Goal: Task Accomplishment & Management: Manage account settings

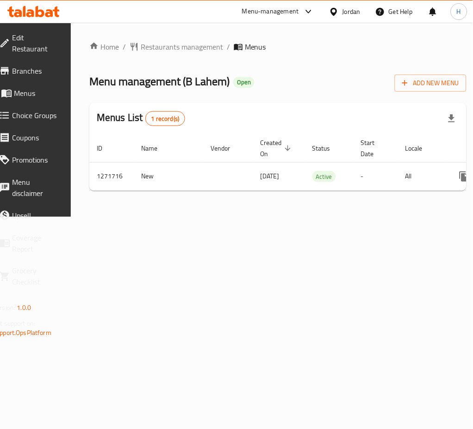
click at [44, 72] on span "Branches" at bounding box center [36, 70] width 48 height 11
click at [407, 191] on div "ID Name Vendor Created On sorted descending Status Start Date Locale Actions 12…" at bounding box center [277, 162] width 377 height 57
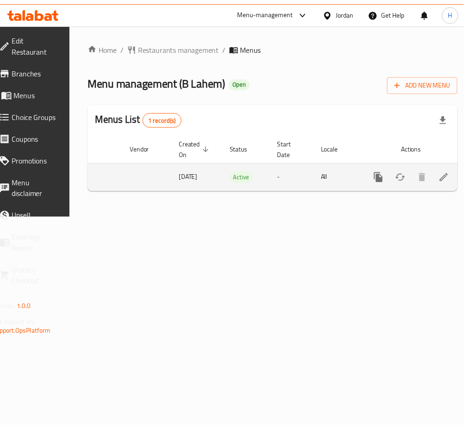
scroll to position [0, 102]
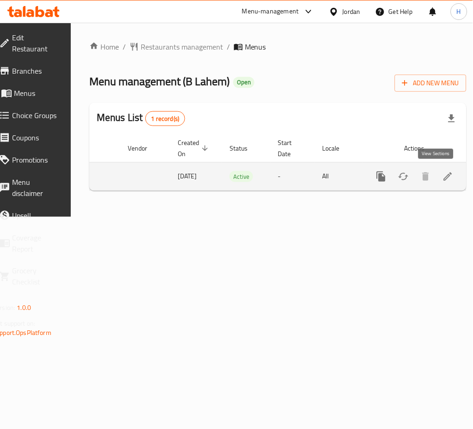
click at [438, 182] on link "enhanced table" at bounding box center [448, 176] width 22 height 22
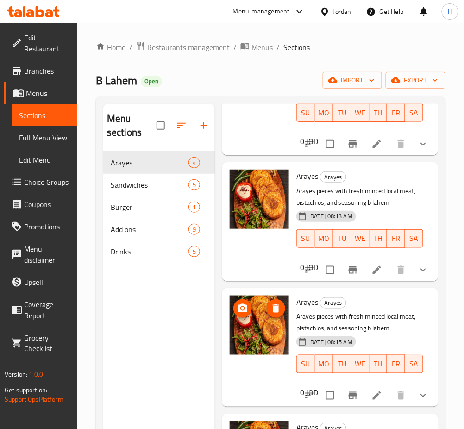
scroll to position [130, 0]
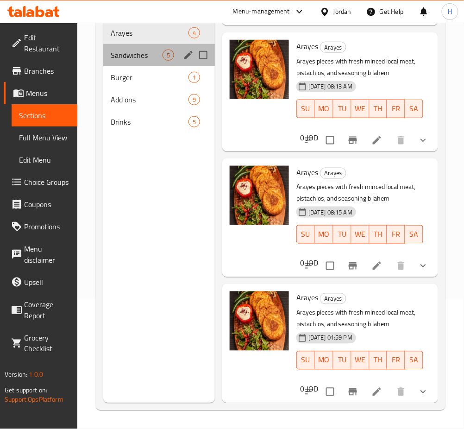
click at [142, 60] on span "Sandwiches" at bounding box center [137, 55] width 52 height 11
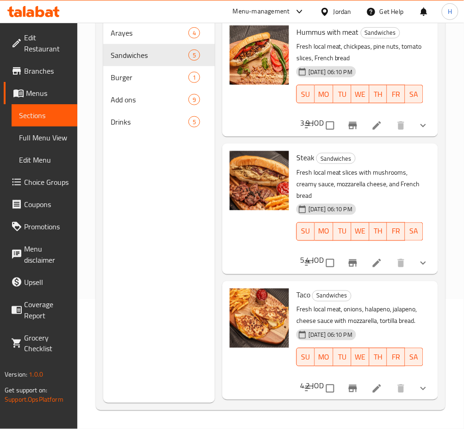
scroll to position [292, 0]
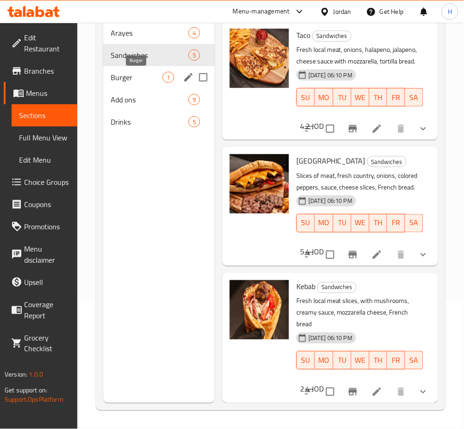
click at [144, 79] on span "Burger" at bounding box center [137, 77] width 52 height 11
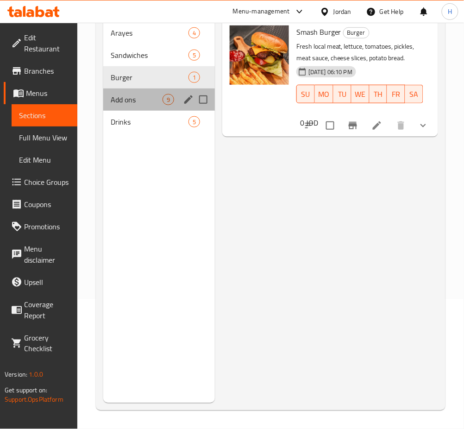
click at [137, 92] on div "Add ons 9" at bounding box center [159, 99] width 112 height 22
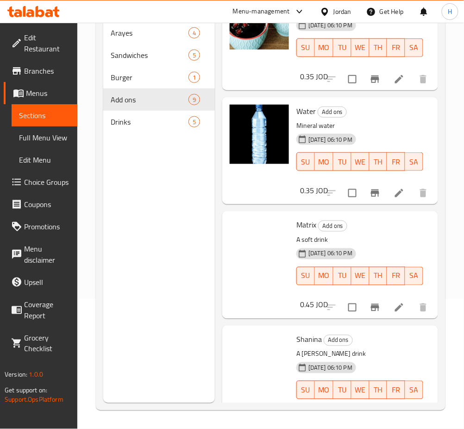
scroll to position [656, 0]
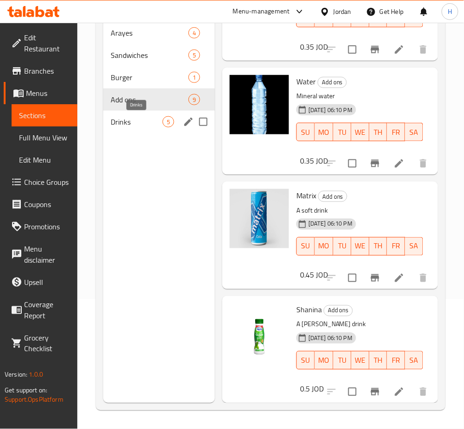
click at [143, 130] on div "Drinks 5" at bounding box center [159, 122] width 112 height 22
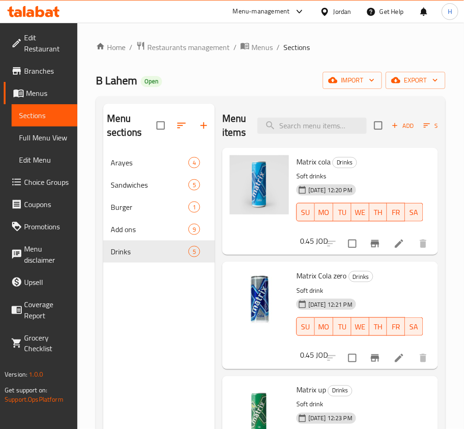
click at [42, 75] on span "Branches" at bounding box center [47, 70] width 46 height 11
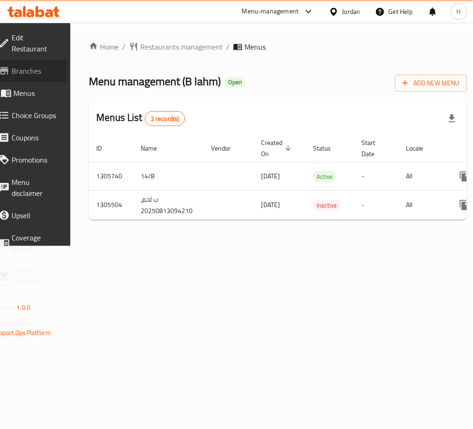
click at [50, 72] on span "Branches" at bounding box center [36, 70] width 48 height 11
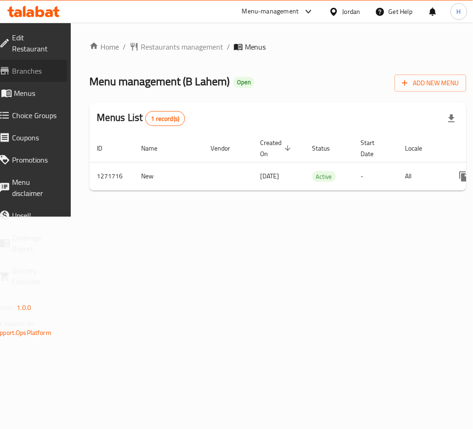
click at [56, 65] on span "Branches" at bounding box center [36, 70] width 48 height 11
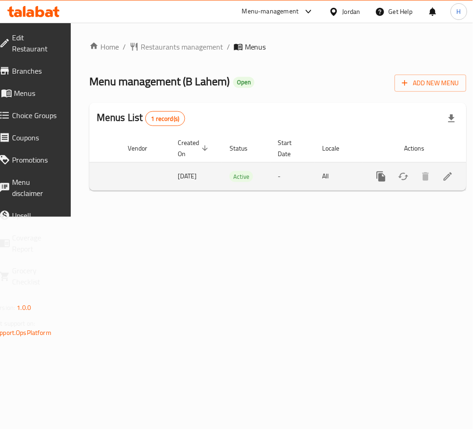
click at [371, 168] on div "enhanced table" at bounding box center [382, 176] width 22 height 22
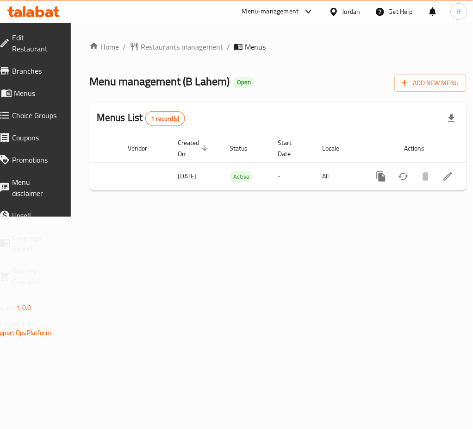
click at [376, 180] on icon "more" at bounding box center [381, 176] width 11 height 11
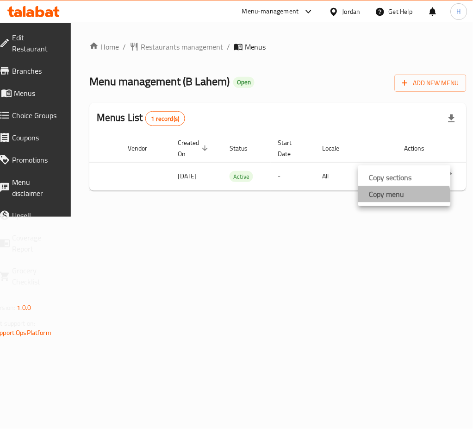
click at [383, 201] on li "Copy menu" at bounding box center [404, 194] width 93 height 17
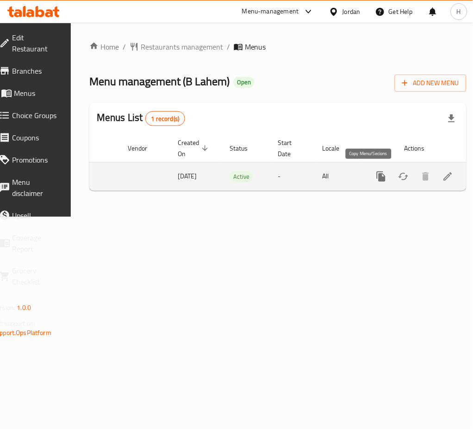
click at [377, 176] on icon "more" at bounding box center [381, 176] width 9 height 10
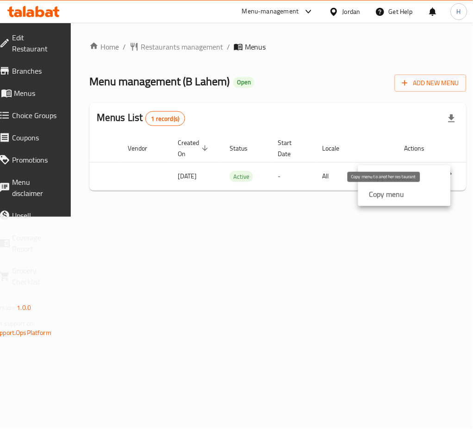
click at [385, 193] on strong "Copy menu" at bounding box center [387, 194] width 35 height 11
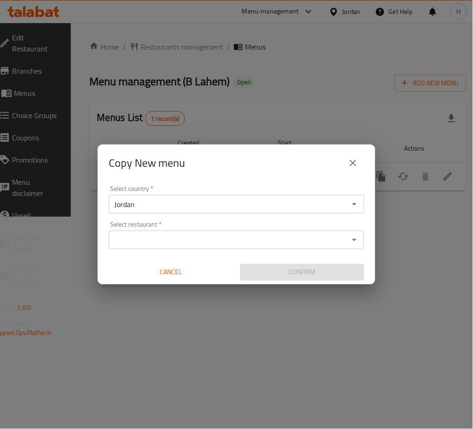
click at [259, 236] on input "Select restaurant   *" at bounding box center [229, 239] width 235 height 13
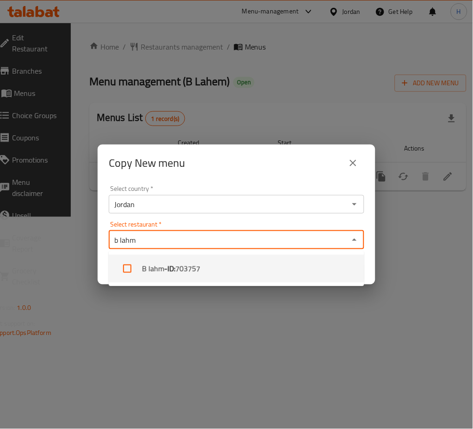
type input "b lahm"
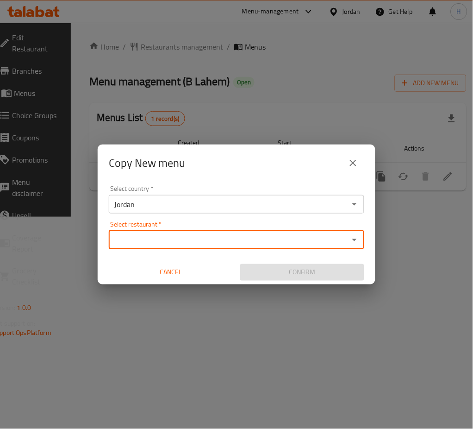
click at [239, 245] on input "Select restaurant   *" at bounding box center [229, 239] width 235 height 13
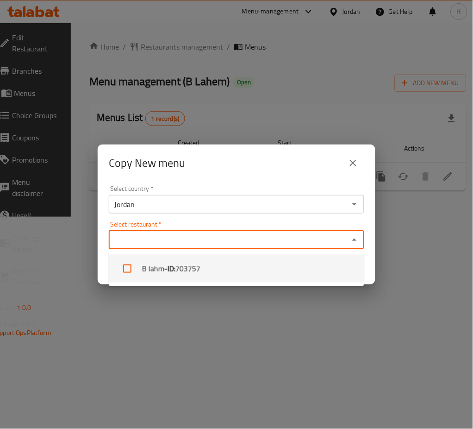
click at [226, 280] on li "B lahm - ID: 703757" at bounding box center [237, 269] width 256 height 28
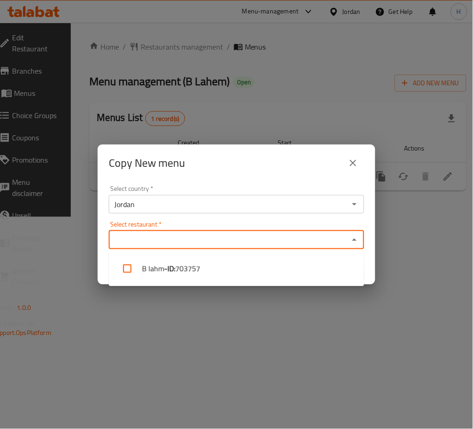
click at [256, 267] on li "B lahm - ID: 703757" at bounding box center [237, 269] width 256 height 28
checkbox input "true"
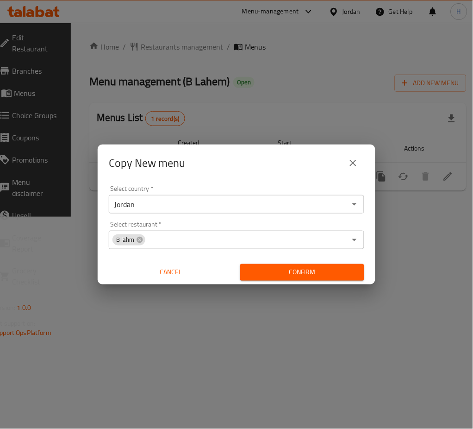
click at [270, 175] on div "Copy New menu" at bounding box center [237, 163] width 278 height 37
click at [314, 267] on span "Confirm" at bounding box center [302, 273] width 109 height 12
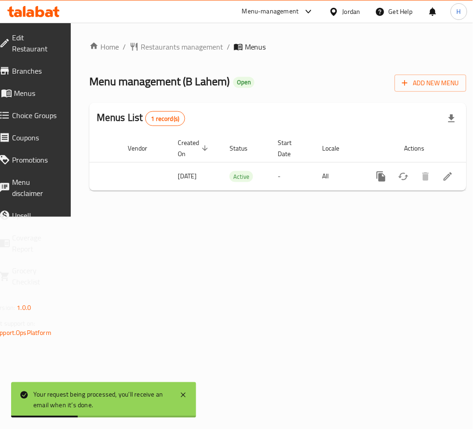
click at [27, 11] on icon at bounding box center [33, 11] width 52 height 11
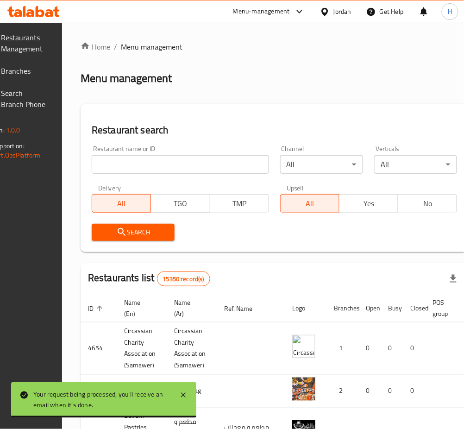
click at [47, 73] on span "Branches" at bounding box center [24, 70] width 46 height 11
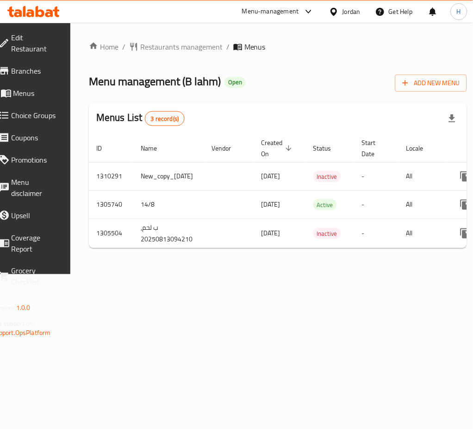
scroll to position [0, 119]
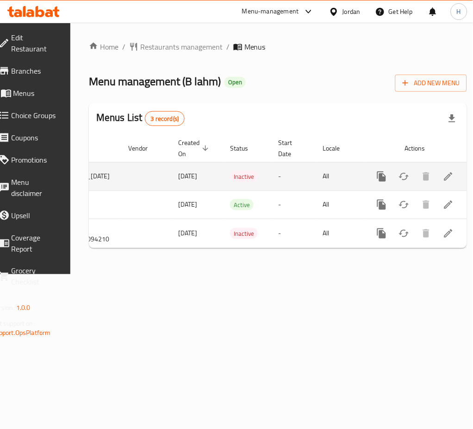
click at [443, 175] on link "enhanced table" at bounding box center [449, 176] width 22 height 22
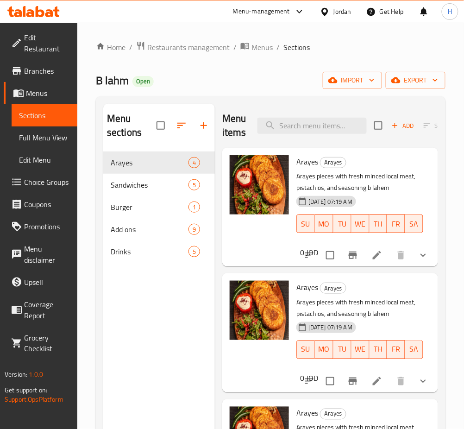
click at [49, 93] on span "Menus" at bounding box center [48, 93] width 44 height 11
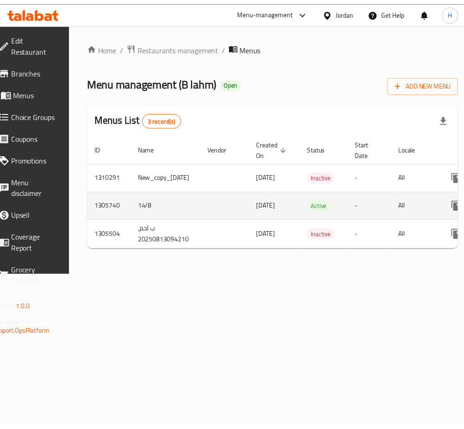
scroll to position [0, 119]
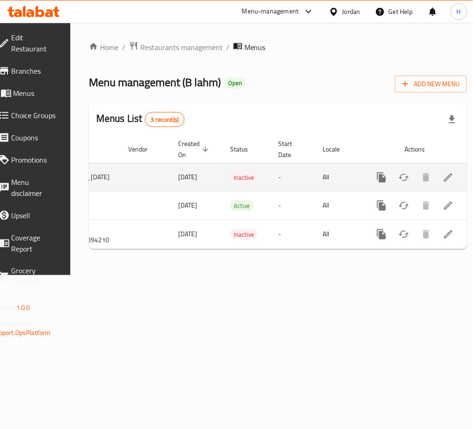
click at [399, 180] on icon "enhanced table" at bounding box center [404, 177] width 11 height 11
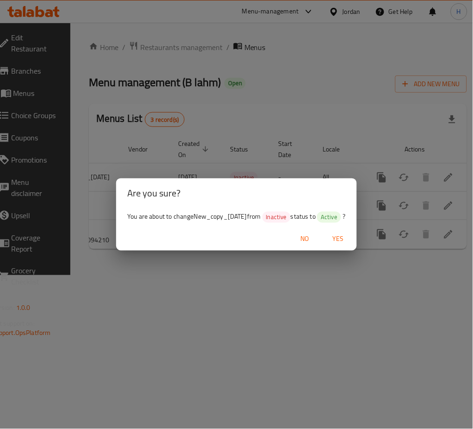
click at [350, 240] on span "Yes" at bounding box center [338, 239] width 22 height 12
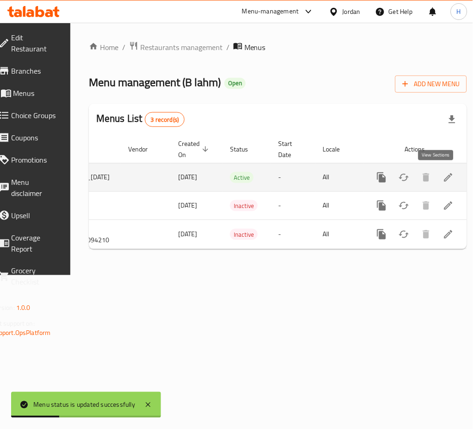
click at [442, 184] on link "enhanced table" at bounding box center [449, 177] width 22 height 22
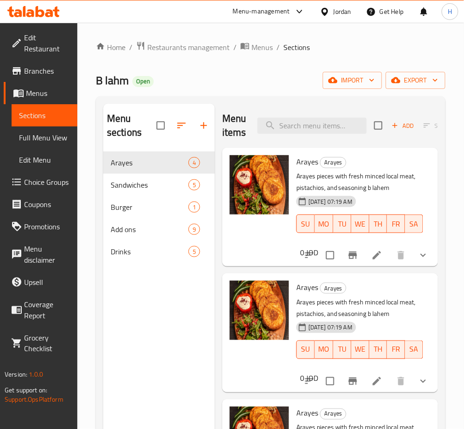
click at [202, 95] on div "Home / Restaurants management / Menus / Sections B lahm Open import export Menu…" at bounding box center [271, 290] width 350 height 499
click at [33, 69] on span "Branches" at bounding box center [47, 70] width 46 height 11
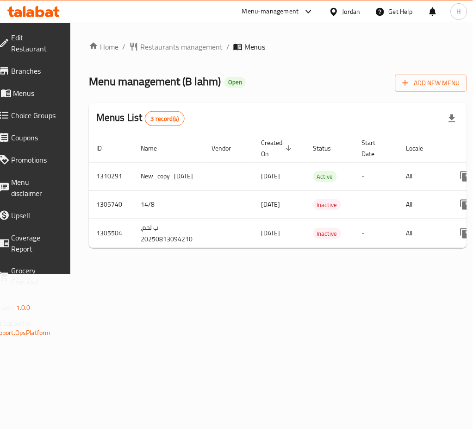
click at [37, 11] on icon at bounding box center [40, 11] width 9 height 11
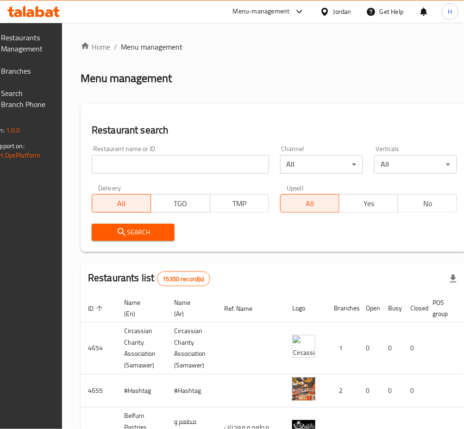
click at [162, 163] on input "search" at bounding box center [180, 164] width 177 height 19
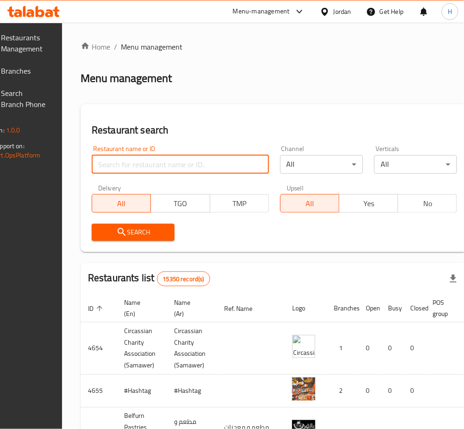
paste input "762243"
type input "762243"
click button "Search" at bounding box center [133, 232] width 83 height 17
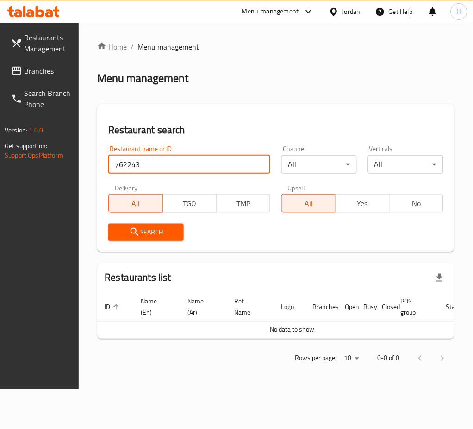
click at [45, 65] on span "Branches" at bounding box center [48, 70] width 48 height 11
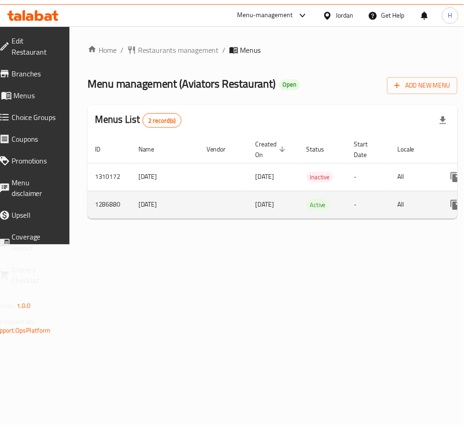
scroll to position [0, 102]
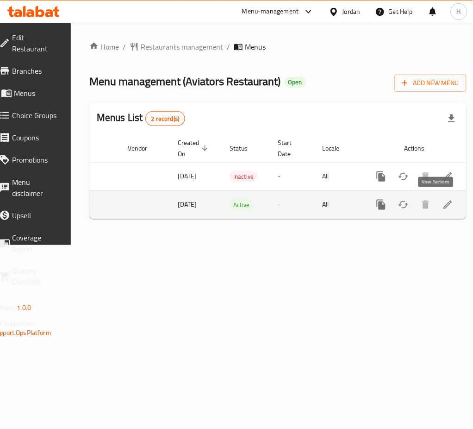
click at [443, 204] on icon "enhanced table" at bounding box center [448, 204] width 11 height 11
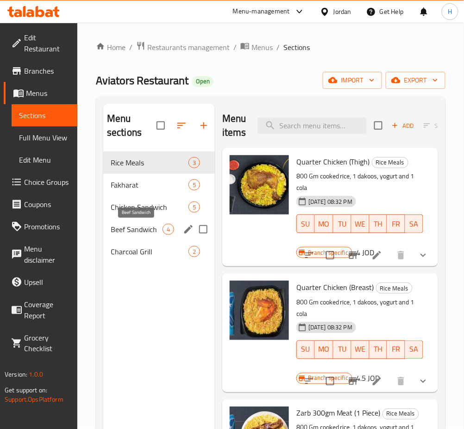
click at [147, 226] on span "Beef Sandwich" at bounding box center [137, 229] width 52 height 11
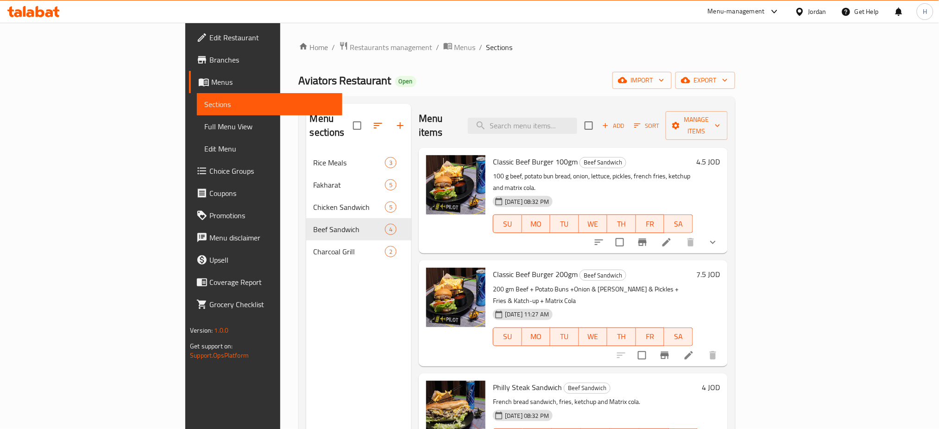
click at [13, 12] on icon at bounding box center [33, 11] width 52 height 11
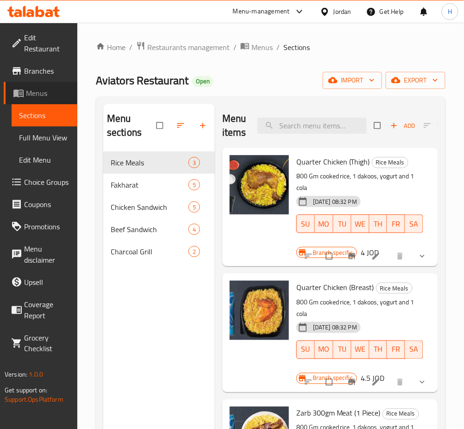
click at [47, 94] on span "Menus" at bounding box center [48, 93] width 44 height 11
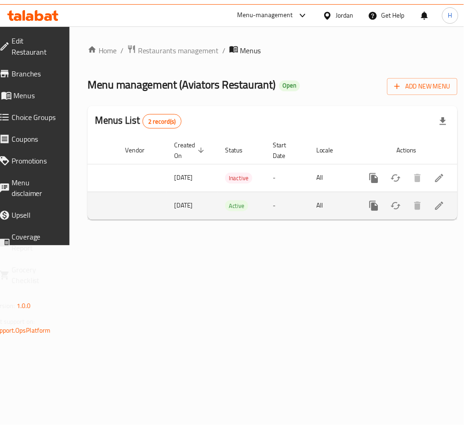
scroll to position [0, 102]
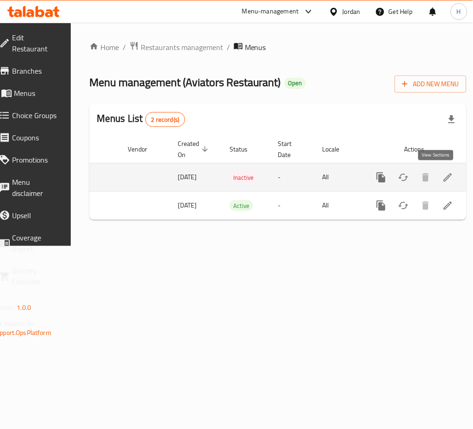
click at [443, 176] on icon "enhanced table" at bounding box center [448, 177] width 11 height 11
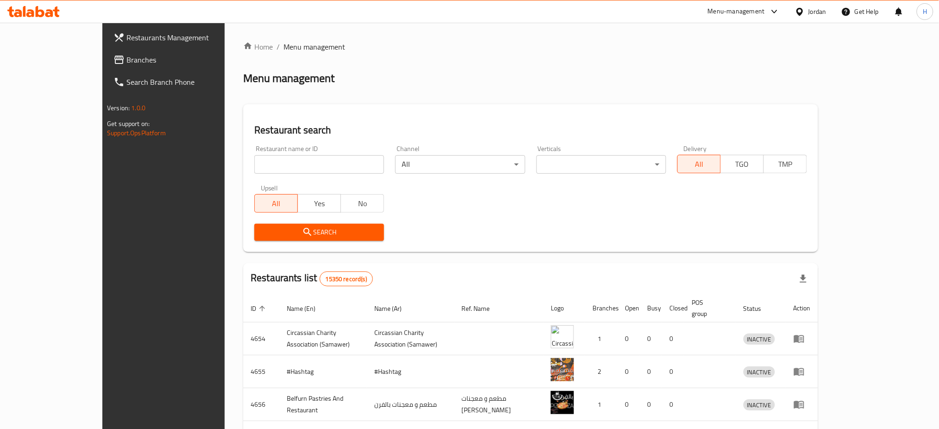
click at [106, 67] on link "Branches" at bounding box center [182, 60] width 153 height 22
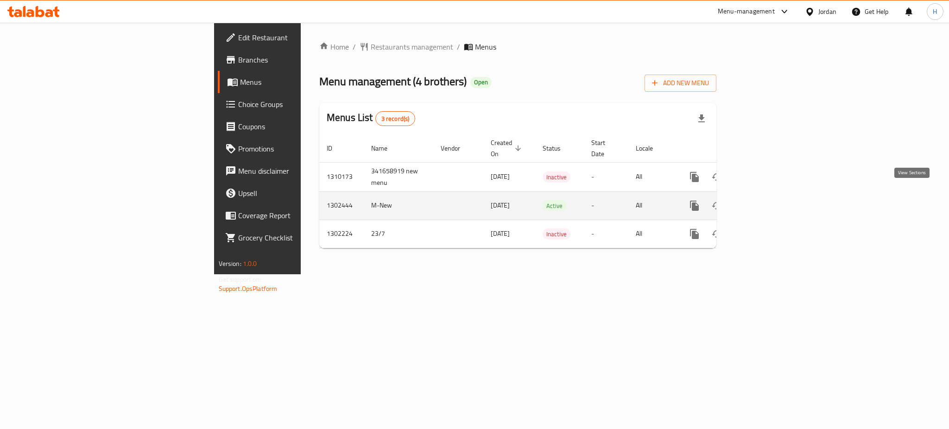
click at [767, 200] on icon "enhanced table" at bounding box center [760, 205] width 11 height 11
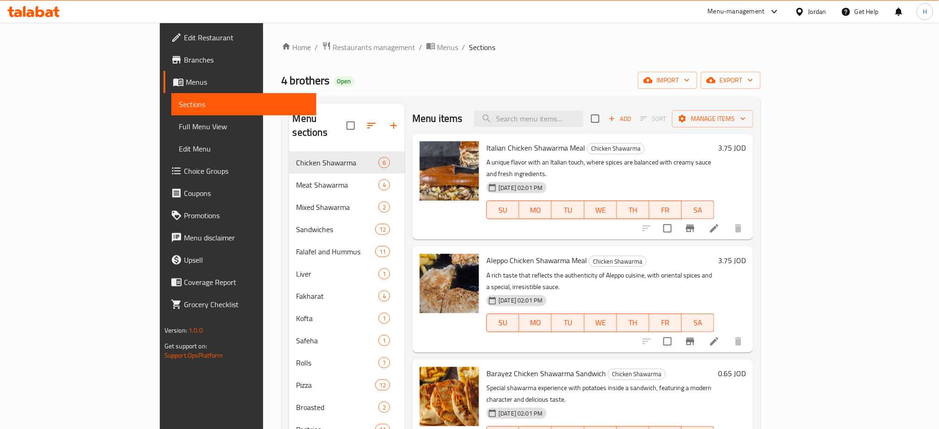
click at [21, 10] on icon at bounding box center [33, 11] width 52 height 11
